Goal: Find specific page/section: Find specific page/section

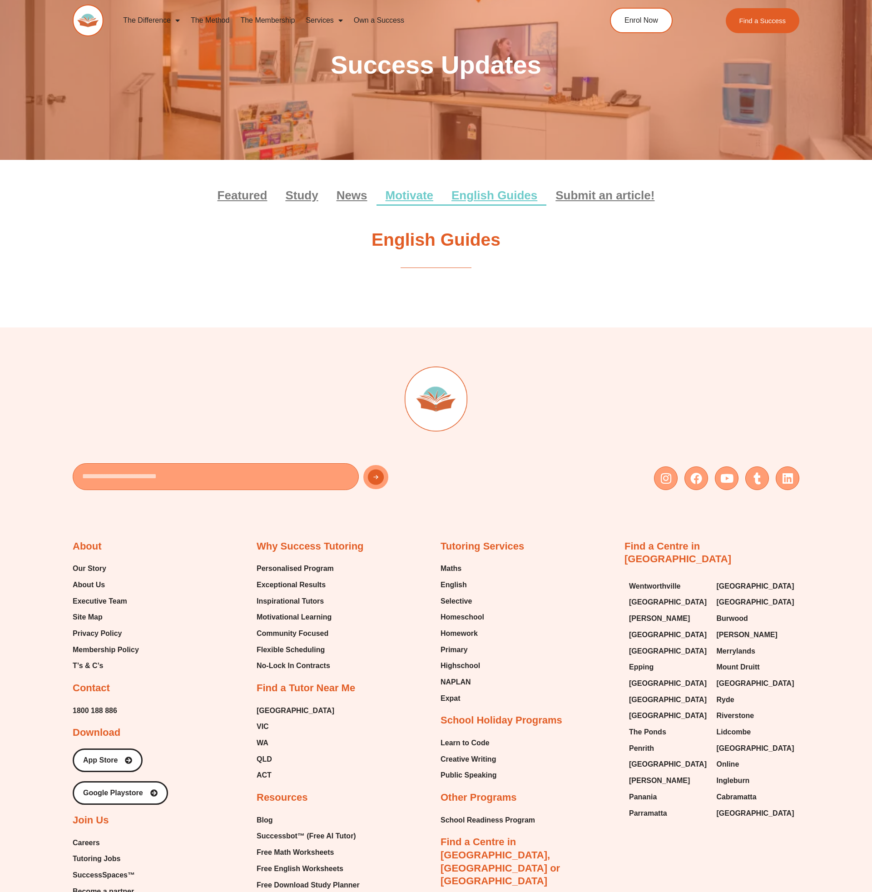
click at [399, 197] on link "Motivate" at bounding box center [409, 195] width 66 height 21
click at [486, 197] on link "English Guides" at bounding box center [494, 195] width 104 height 21
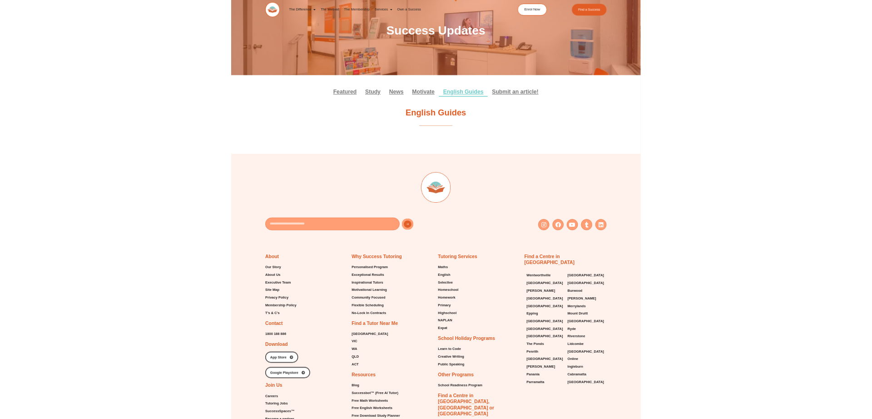
scroll to position [200, 0]
